Goal: Navigation & Orientation: Find specific page/section

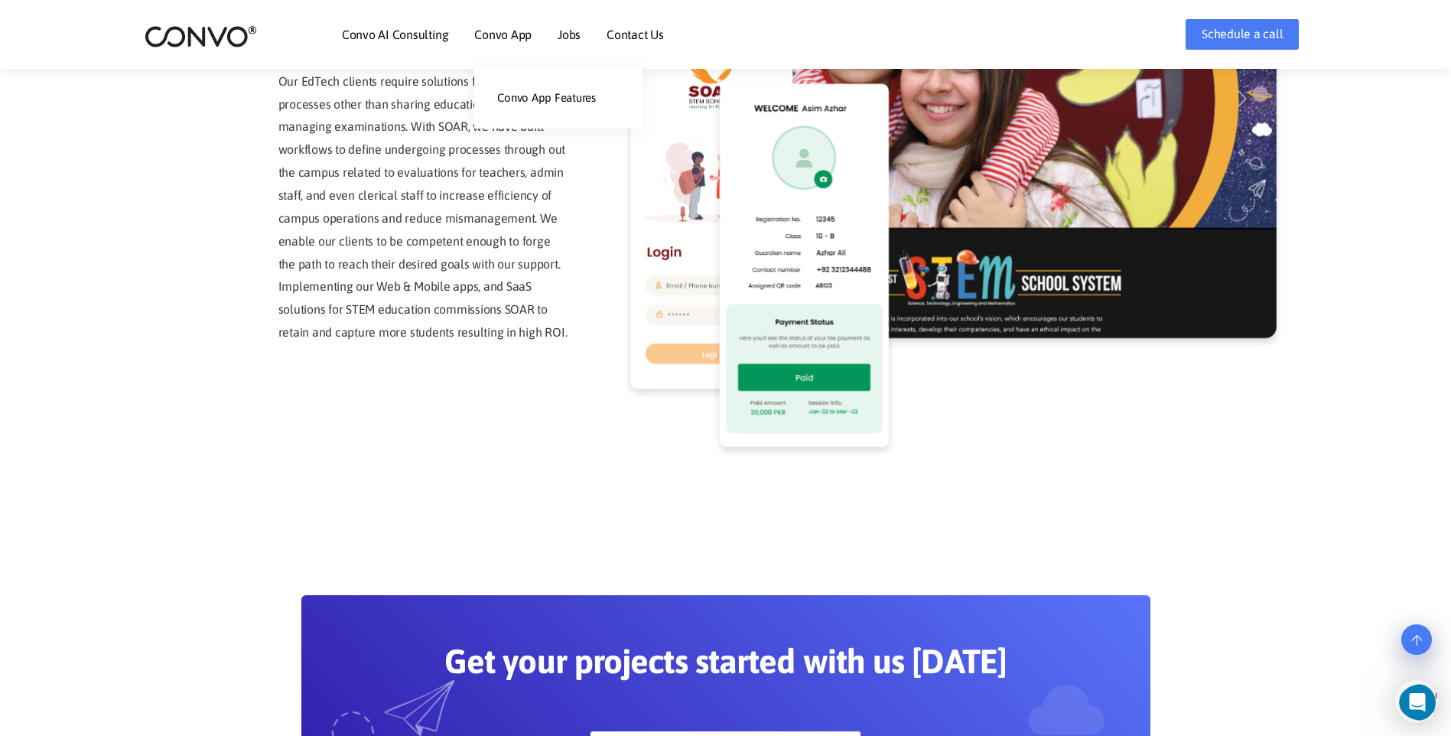
click at [515, 39] on link "Convo App" at bounding box center [502, 34] width 57 height 12
